Goal: Check status: Check status

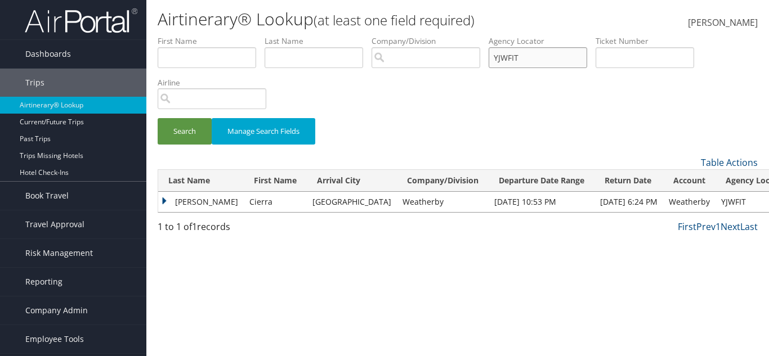
click at [529, 60] on input "YJWFIT" at bounding box center [538, 57] width 99 height 21
paste input "D6PC6F"
type input "D6PC6F"
click at [198, 129] on button "Search" at bounding box center [185, 131] width 54 height 26
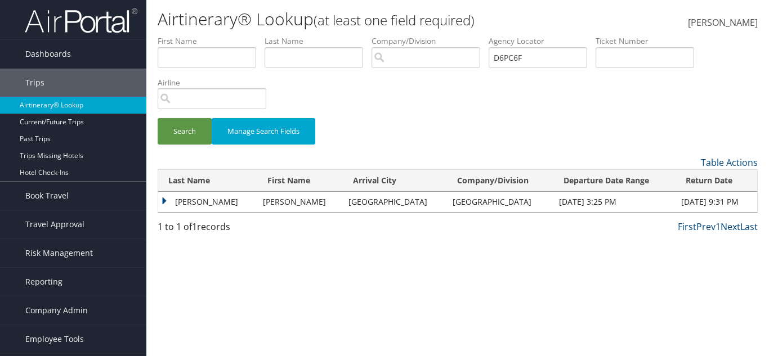
drag, startPoint x: 404, startPoint y: 198, endPoint x: 516, endPoint y: 198, distance: 111.5
click at [516, 198] on tr "[PERSON_NAME] [GEOGRAPHIC_DATA] [GEOGRAPHIC_DATA] [DATE] 3:25 PM [DATE] 9:31 PM…" at bounding box center [457, 202] width 599 height 20
copy tr "[GEOGRAPHIC_DATA]"
click at [530, 50] on input "D6PC6F" at bounding box center [538, 57] width 99 height 21
